Goal: Task Accomplishment & Management: Manage account settings

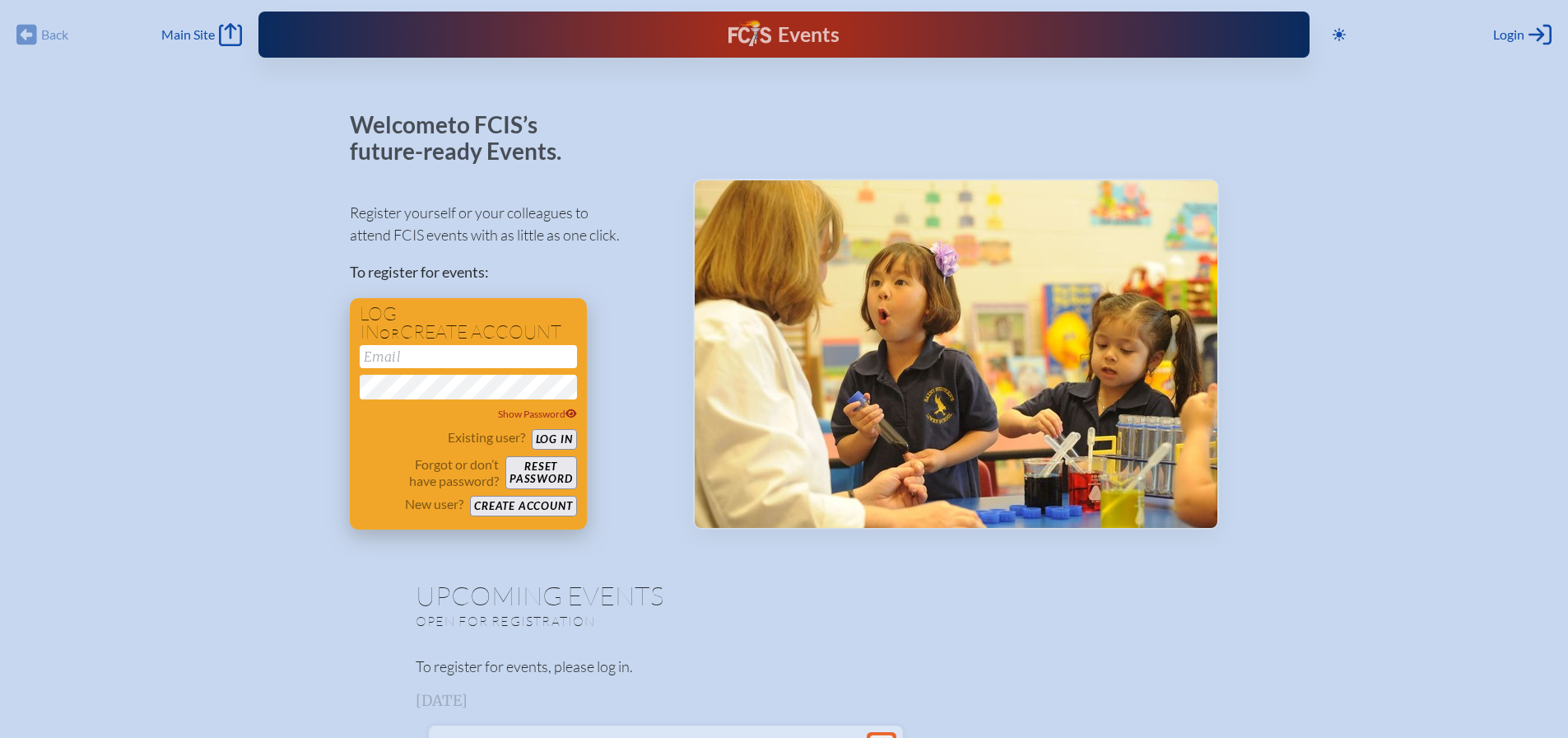
click at [499, 349] on input "email" at bounding box center [468, 356] width 217 height 23
type input "[EMAIL_ADDRESS][DOMAIN_NAME]"
click at [561, 438] on button "Log in" at bounding box center [554, 440] width 45 height 20
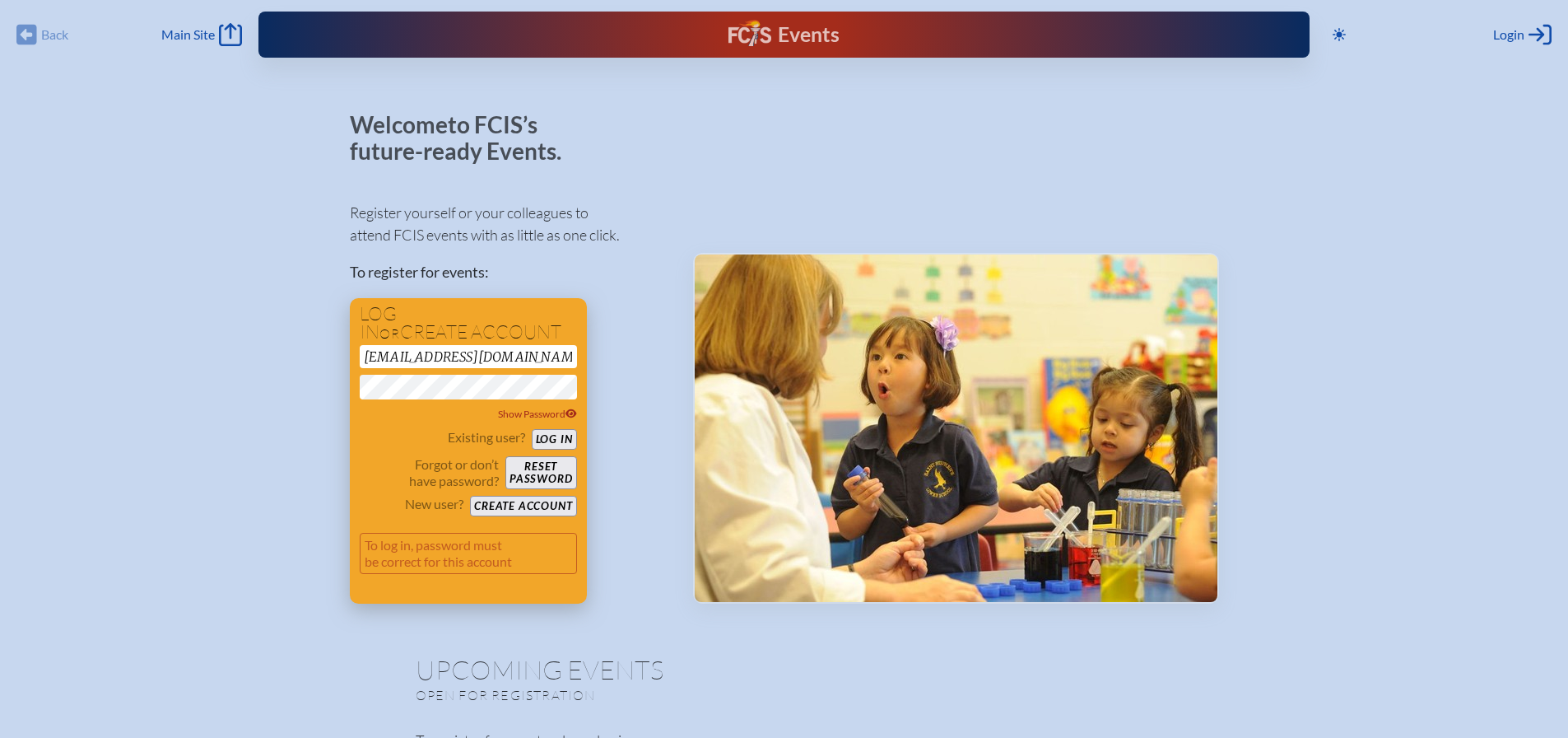
click at [561, 438] on button "Log in" at bounding box center [554, 440] width 45 height 20
click at [532, 429] on button "Log in" at bounding box center [554, 440] width 45 height 20
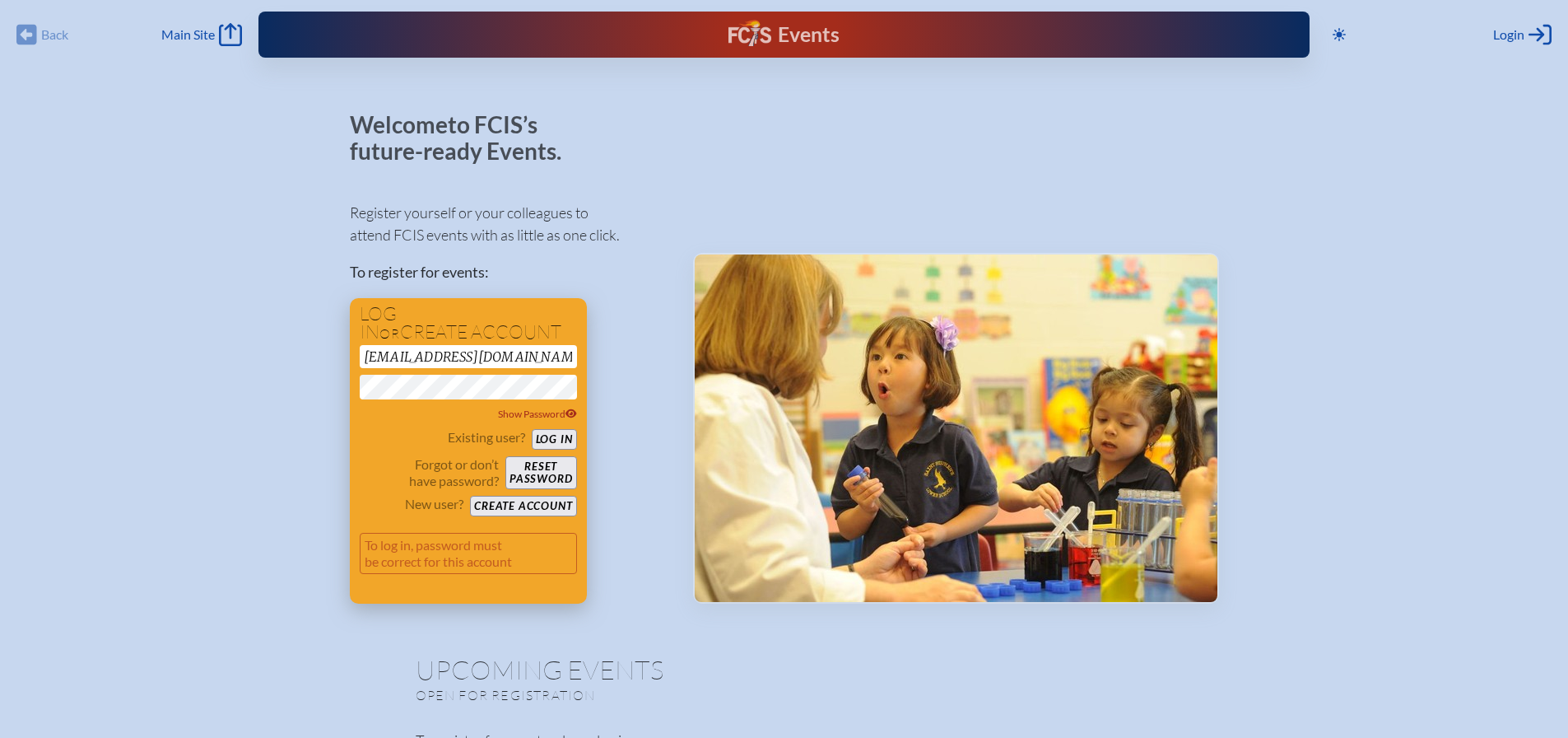
click at [481, 560] on p "To log in, password must be correct for this account" at bounding box center [468, 553] width 217 height 41
click at [536, 465] on button "Reset password" at bounding box center [540, 472] width 70 height 33
click at [726, 27] on div "Events Future Ready" at bounding box center [784, 35] width 472 height 29
click at [215, 33] on link "Main Site Main Site" at bounding box center [201, 34] width 81 height 23
